Goal: Book appointment/travel/reservation

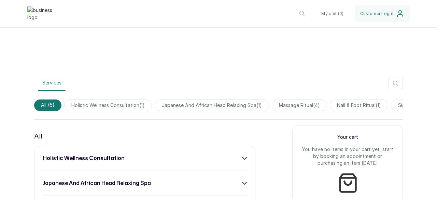
scroll to position [205, 0]
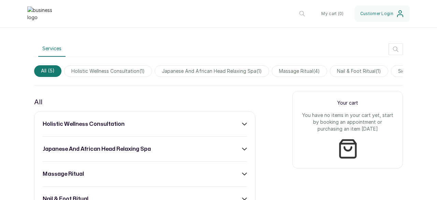
click at [242, 126] on icon at bounding box center [244, 124] width 5 height 5
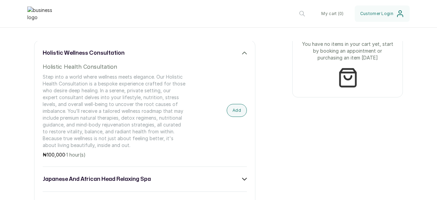
scroll to position [239, 0]
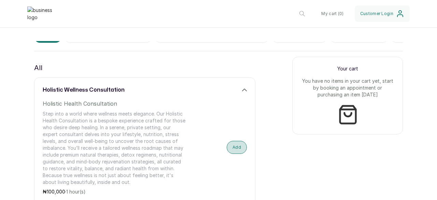
click at [235, 152] on button "Add" at bounding box center [237, 147] width 20 height 13
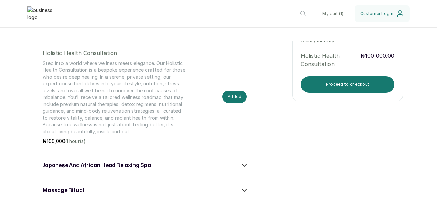
scroll to position [273, 0]
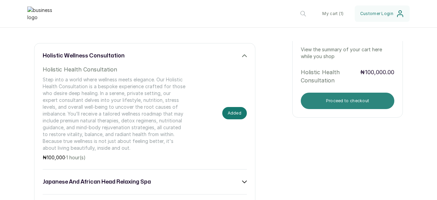
click at [314, 101] on button "Proceed to checkout" at bounding box center [348, 101] width 94 height 16
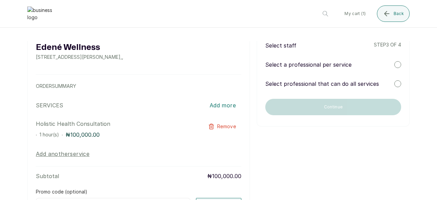
scroll to position [0, 0]
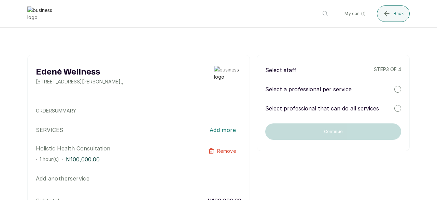
click at [394, 87] on div at bounding box center [397, 89] width 7 height 7
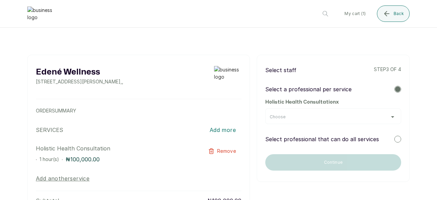
click at [328, 117] on div "Choose" at bounding box center [333, 116] width 127 height 5
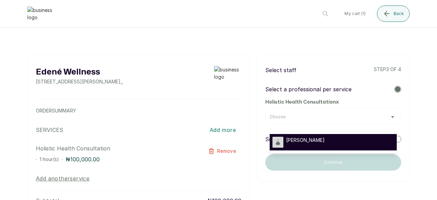
click at [300, 140] on span "[PERSON_NAME]" at bounding box center [305, 140] width 39 height 7
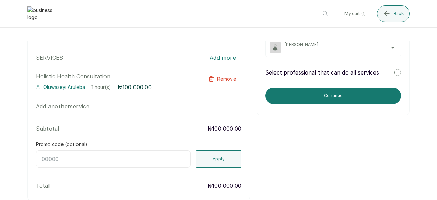
scroll to position [106, 0]
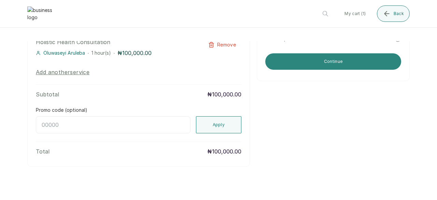
click at [304, 60] on button "Continue" at bounding box center [333, 61] width 136 height 16
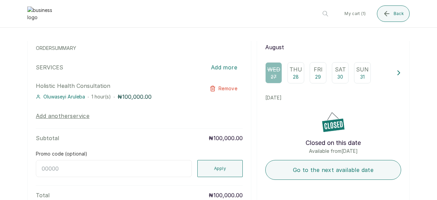
scroll to position [68, 0]
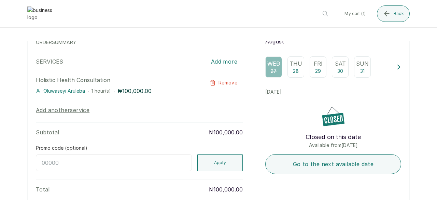
click at [316, 67] on p "Fri" at bounding box center [318, 63] width 9 height 8
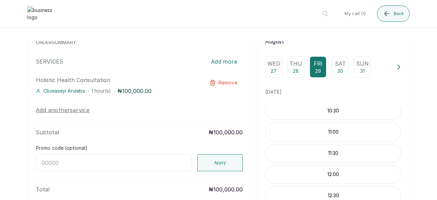
click at [332, 132] on div "11:00" at bounding box center [333, 132] width 136 height 18
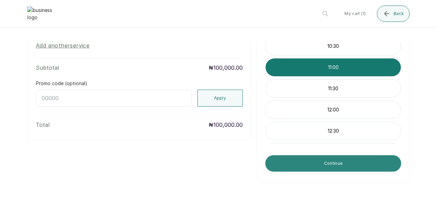
click at [338, 165] on button "Continue" at bounding box center [333, 163] width 136 height 16
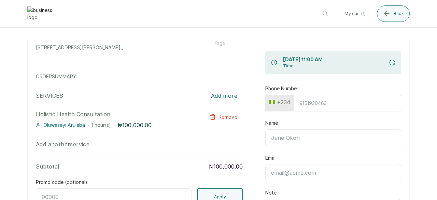
scroll to position [0, 0]
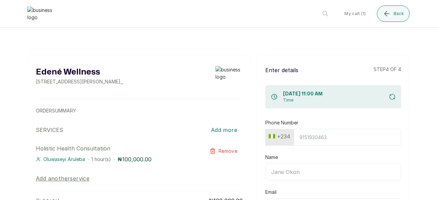
click at [332, 141] on input "Phone Number" at bounding box center [348, 137] width 108 height 17
type input "34567768769"
click at [292, 170] on input "Name" at bounding box center [333, 171] width 136 height 17
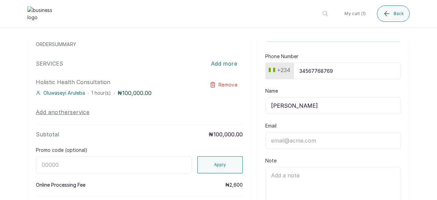
scroll to position [68, 0]
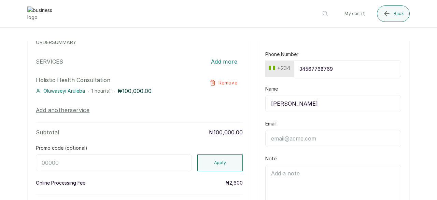
drag, startPoint x: 310, startPoint y: 99, endPoint x: 232, endPoint y: 108, distance: 79.0
click at [233, 110] on div "Edené Wellness [STREET_ADDRESS][PERSON_NAME] , , ORDER SUMMARY SERVICES Add mor…" at bounding box center [218, 197] width 382 height 422
type input "[PERSON_NAME]"
click at [287, 138] on input "Email" at bounding box center [333, 138] width 136 height 17
paste input "[PERSON_NAME]"
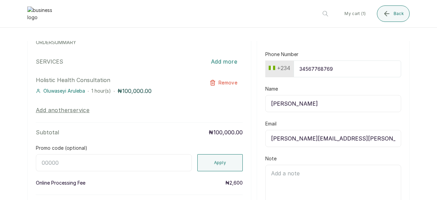
type input "[PERSON_NAME][EMAIL_ADDRESS][PERSON_NAME][DOMAIN_NAME]"
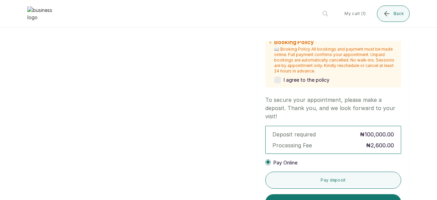
scroll to position [256, 0]
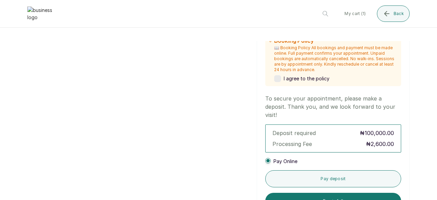
click at [275, 75] on label at bounding box center [277, 78] width 7 height 7
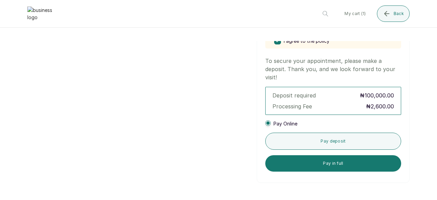
scroll to position [294, 0]
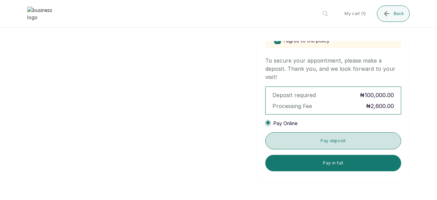
click at [330, 140] on button "Pay deposit" at bounding box center [333, 140] width 136 height 17
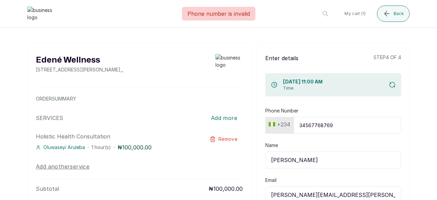
scroll to position [12, 0]
drag, startPoint x: 339, startPoint y: 125, endPoint x: 266, endPoint y: 125, distance: 72.7
click at [266, 126] on div "[PHONE_NUMBER]" at bounding box center [333, 125] width 136 height 17
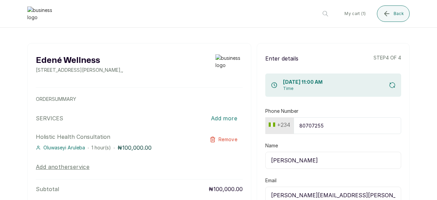
type input "807072558"
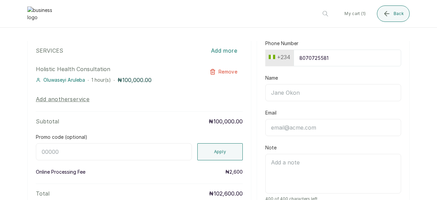
scroll to position [80, 0]
type input "8070725581"
click at [289, 86] on input "Name" at bounding box center [333, 91] width 136 height 17
type input "[PERSON_NAME]"
click at [307, 125] on input "Email" at bounding box center [333, 126] width 136 height 17
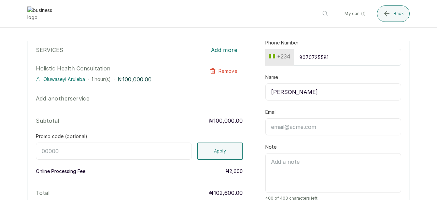
paste input "[PERSON_NAME]"
drag, startPoint x: 285, startPoint y: 125, endPoint x: 282, endPoint y: 125, distance: 3.8
click at [282, 125] on input "[PERSON_NAME]" at bounding box center [333, 126] width 136 height 17
drag, startPoint x: 271, startPoint y: 124, endPoint x: 266, endPoint y: 124, distance: 4.8
click at [266, 124] on input "Jomoknowles" at bounding box center [333, 126] width 136 height 17
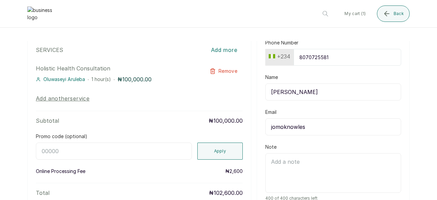
click at [314, 128] on input "jomoknowles" at bounding box center [333, 126] width 136 height 17
type input "[EMAIL_ADDRESS][DOMAIN_NAME]"
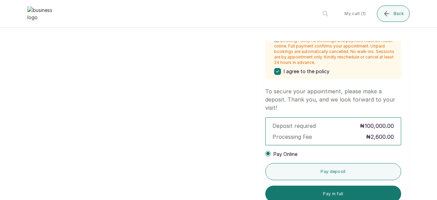
scroll to position [285, 0]
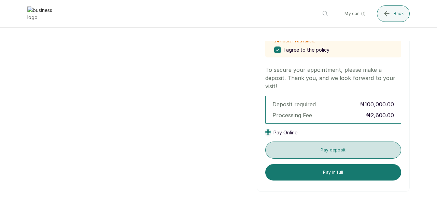
click at [330, 149] on button "Pay deposit" at bounding box center [333, 149] width 136 height 17
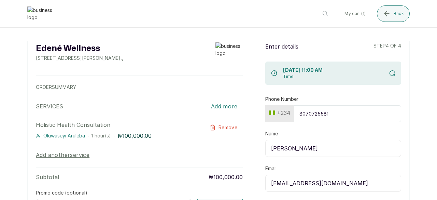
scroll to position [0, 0]
